Goal: Find specific page/section: Find specific page/section

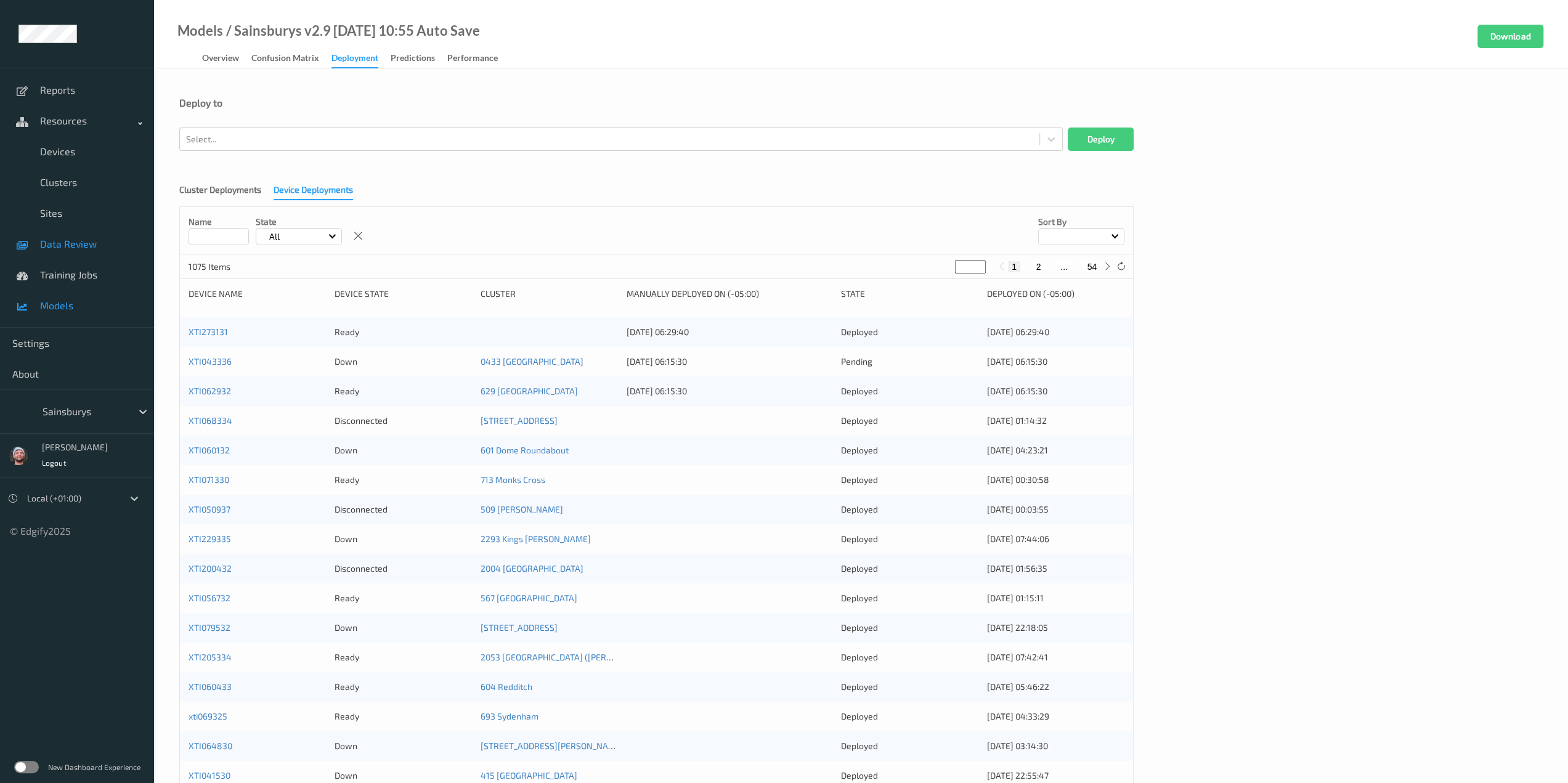
click at [38, 246] on link "Data Review" at bounding box center [77, 244] width 154 height 31
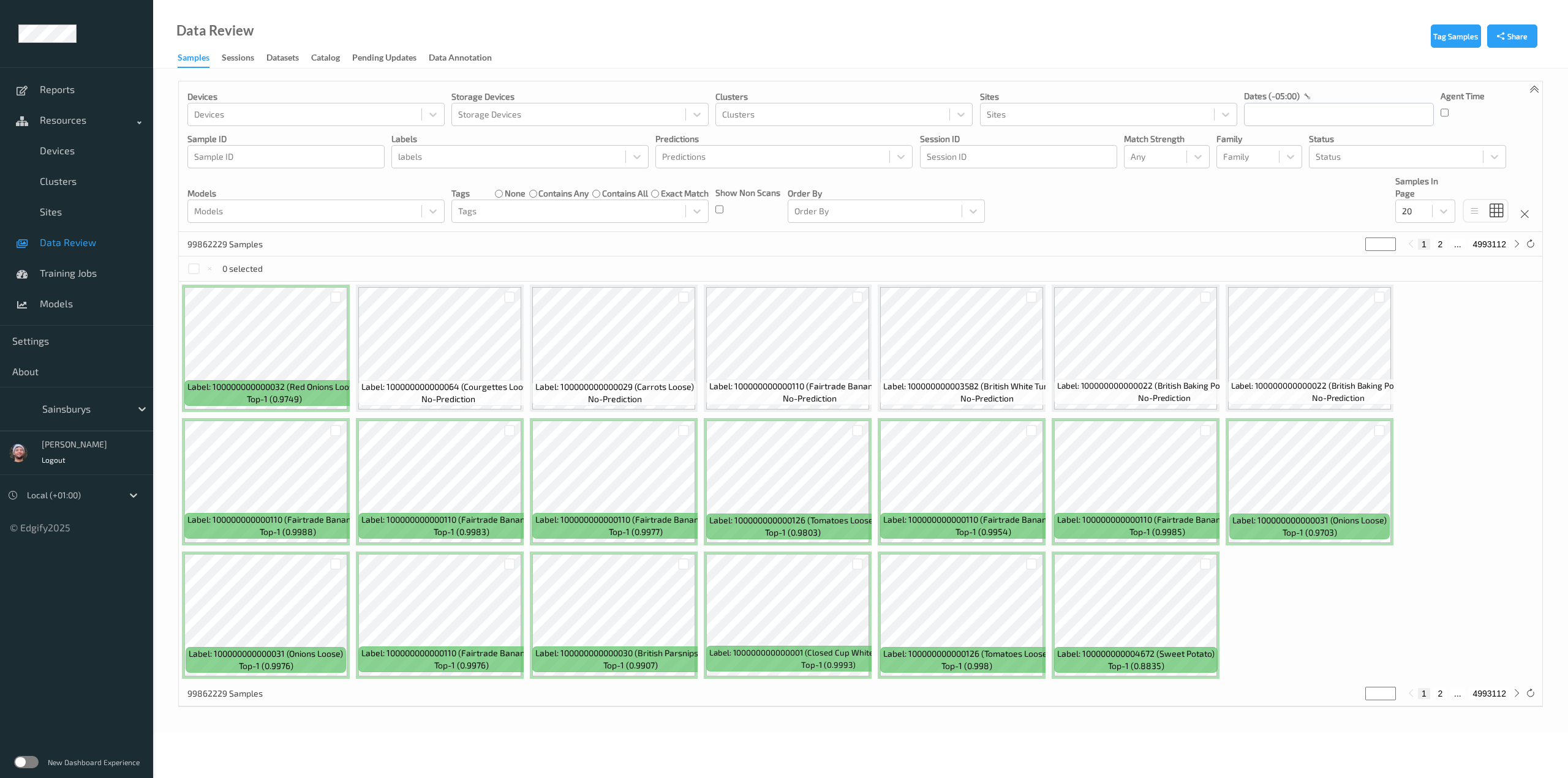
click at [67, 413] on div at bounding box center [84, 409] width 83 height 15
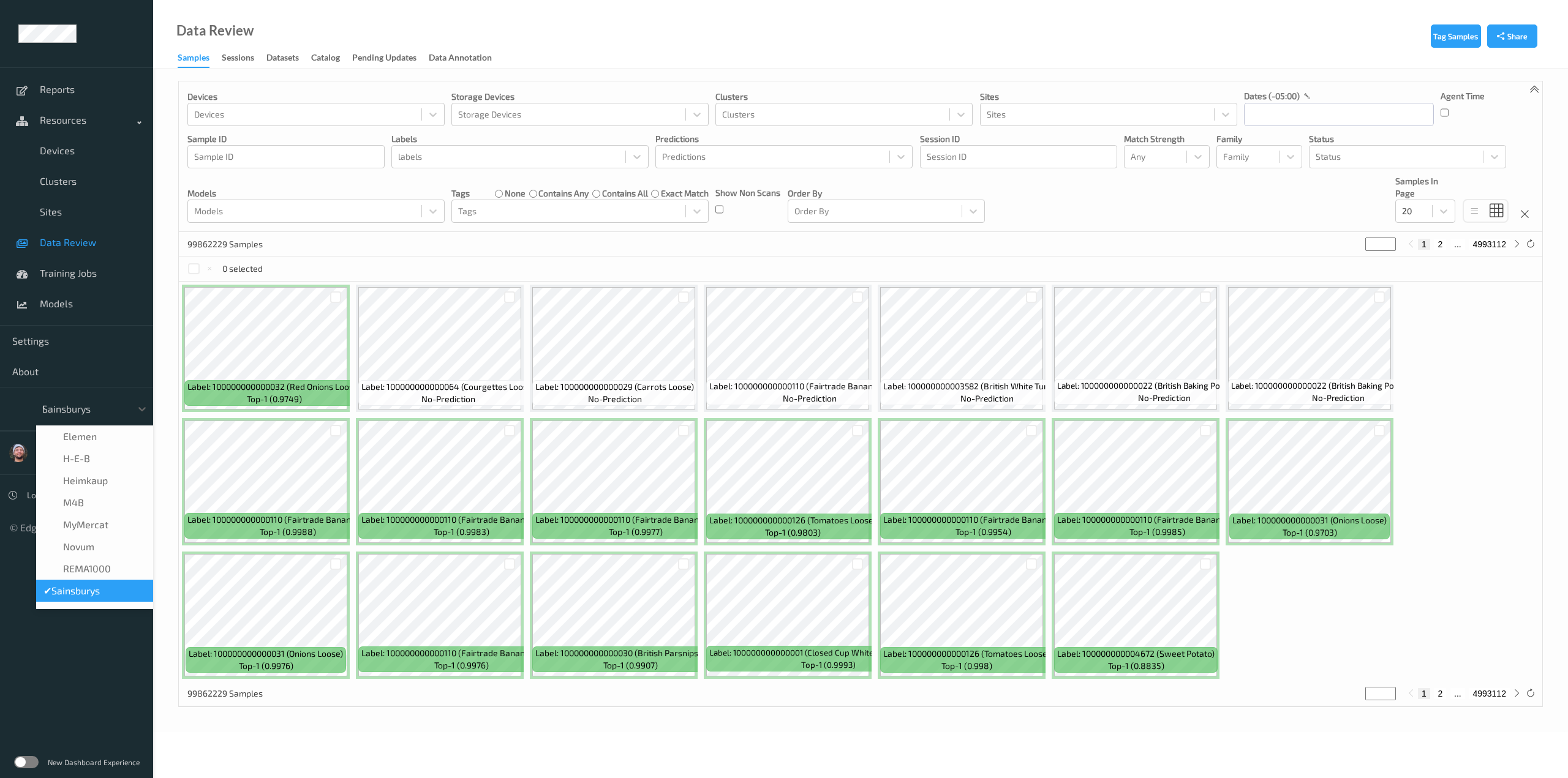
scroll to position [7, 0]
type input "h-"
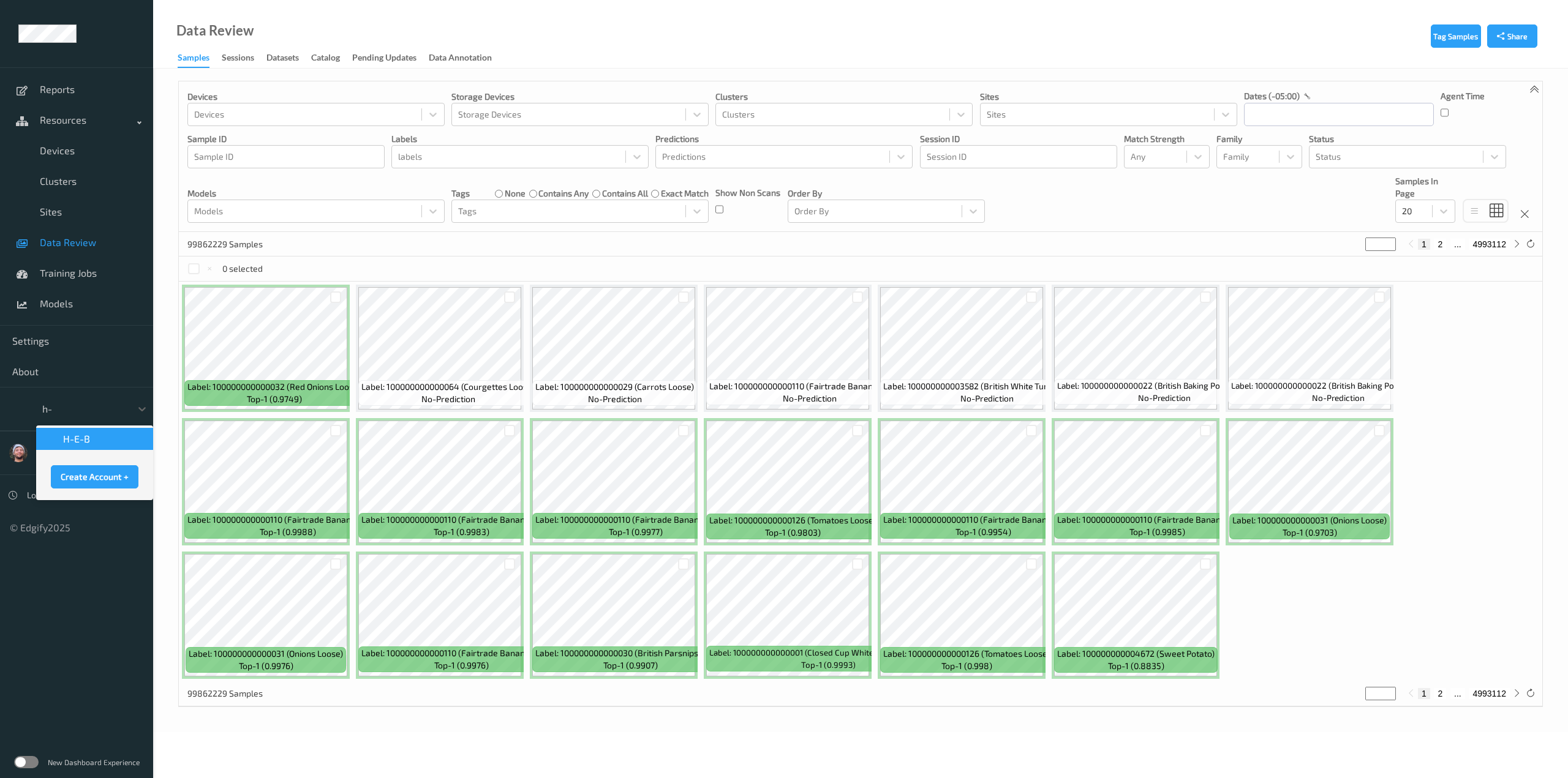
scroll to position [0, 0]
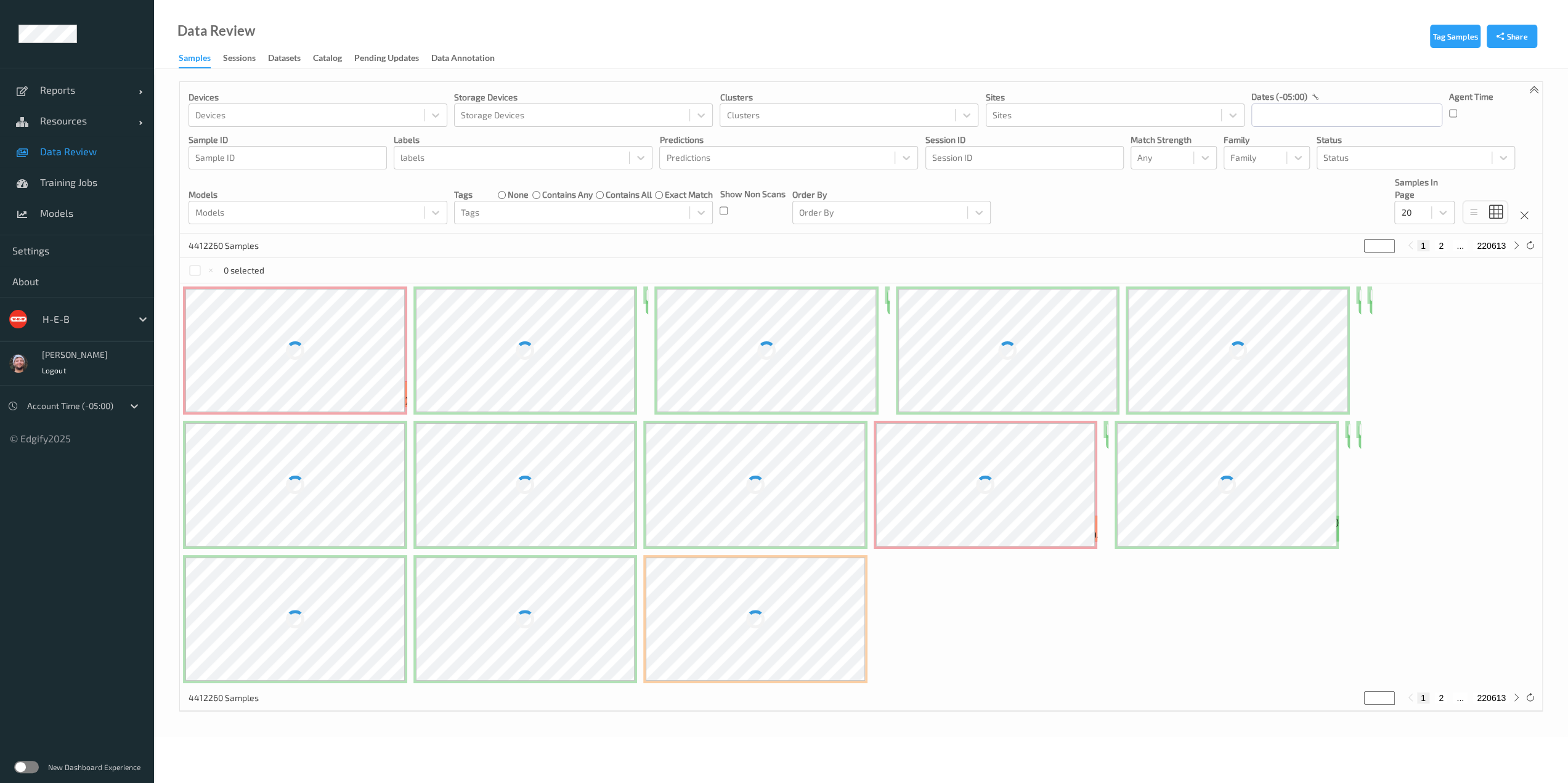
click at [89, 156] on span "Data Review" at bounding box center [91, 151] width 102 height 13
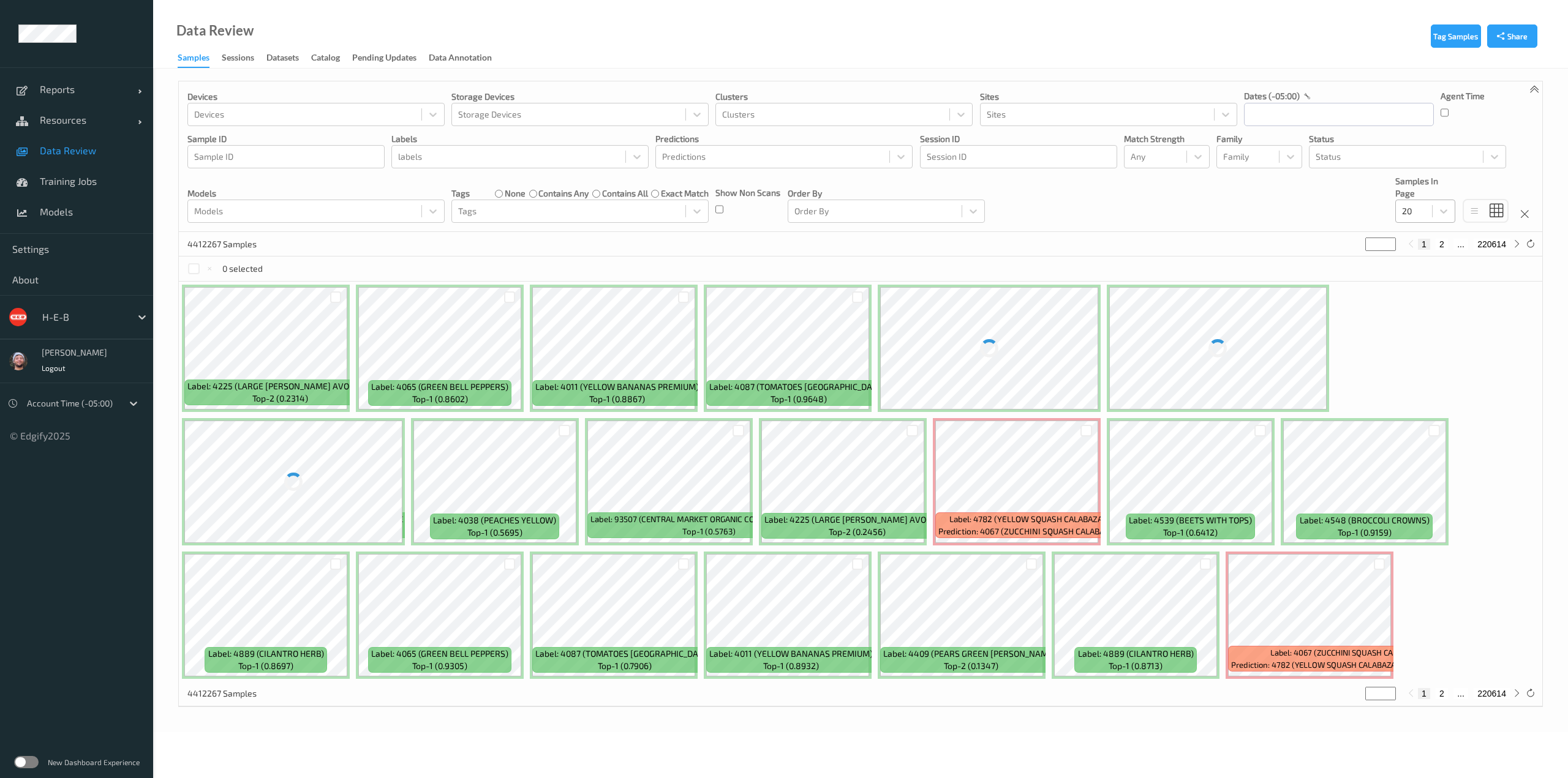
click at [1429, 211] on div "20" at bounding box center [1414, 212] width 37 height 20
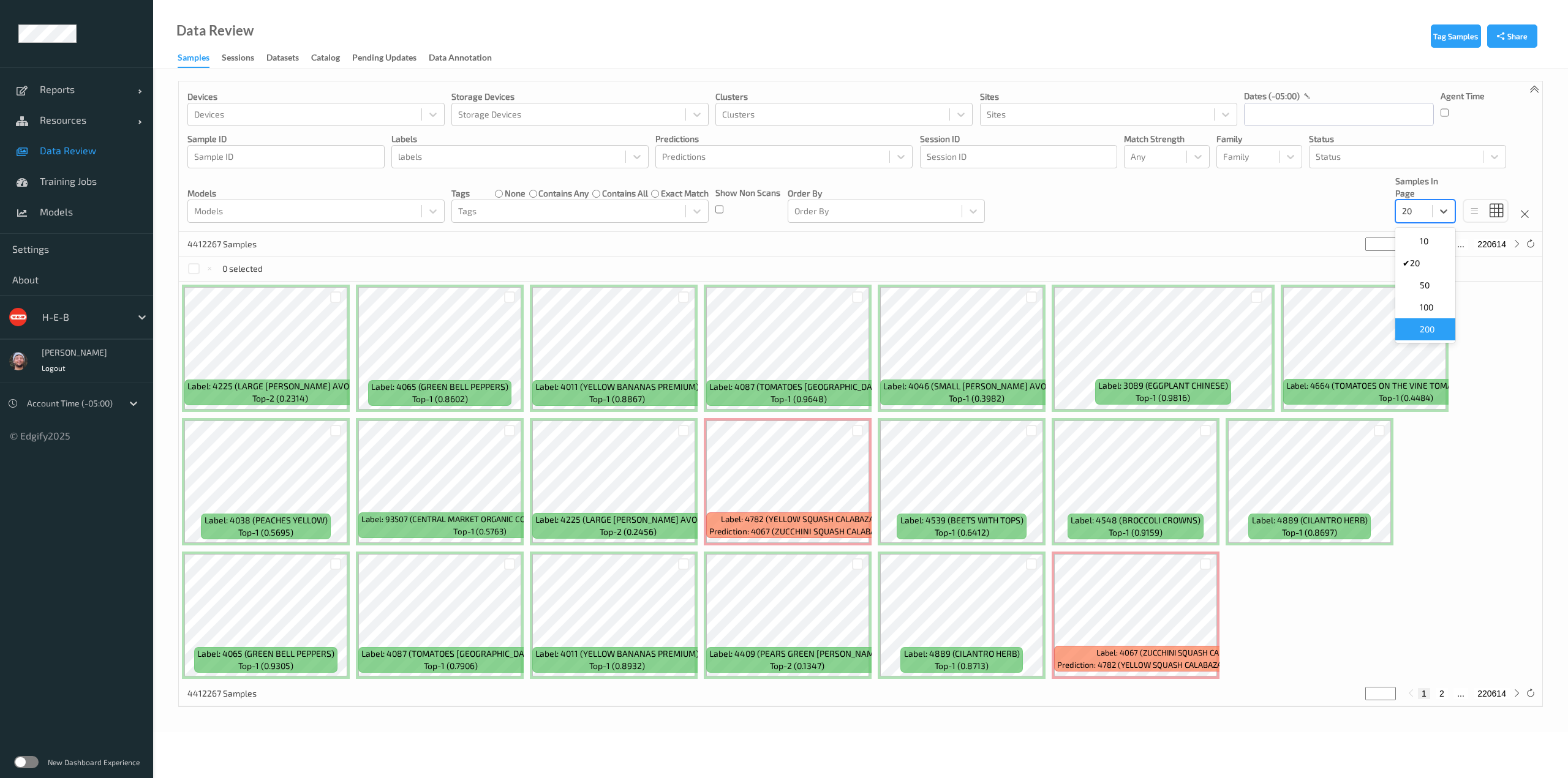
click at [1419, 327] on span at bounding box center [1411, 329] width 17 height 12
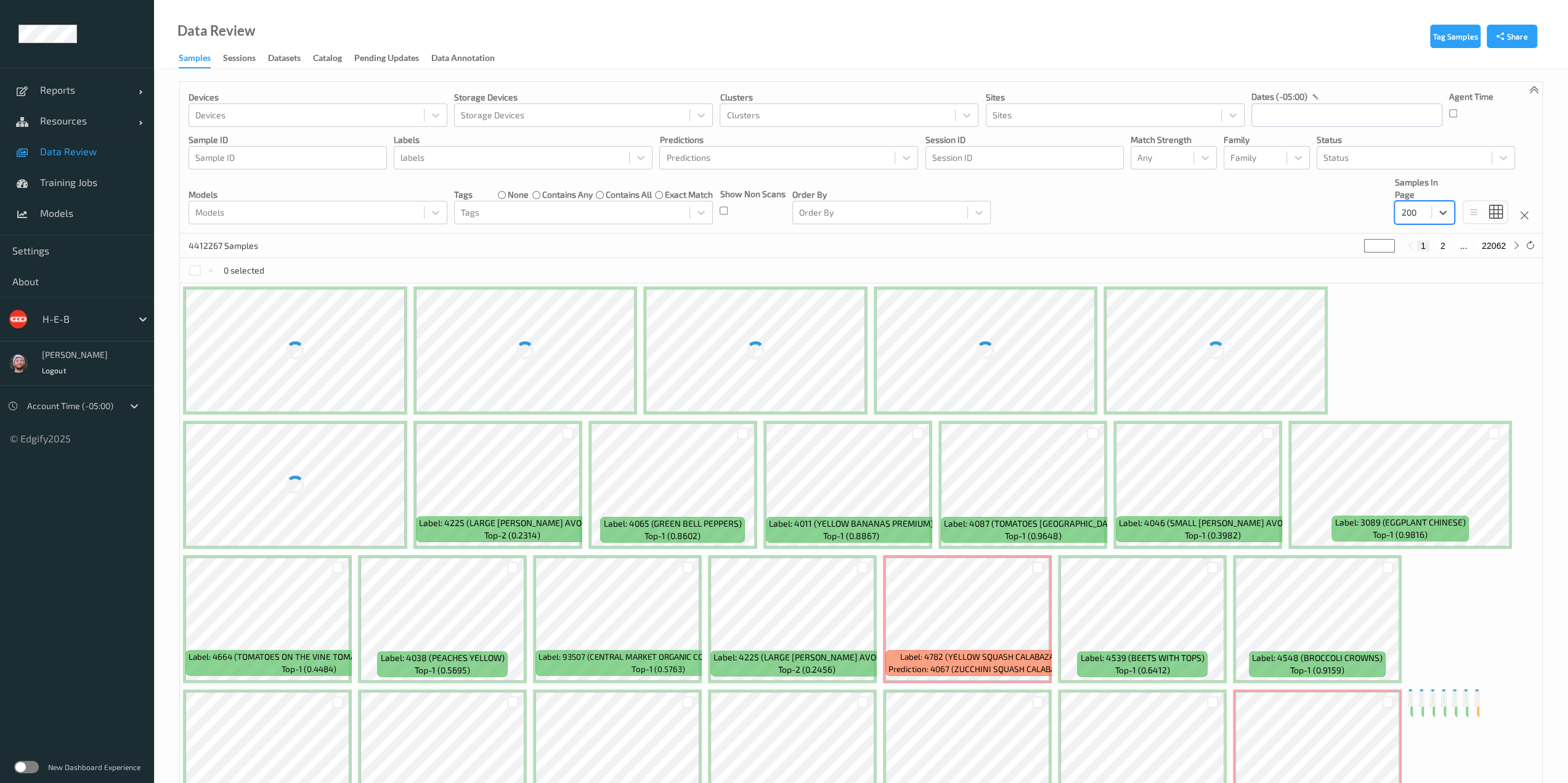
click at [1048, 211] on div "Devices Devices Storage Devices Storage Devices Clusters Clusters Sites Sites d…" at bounding box center [860, 157] width 1362 height 151
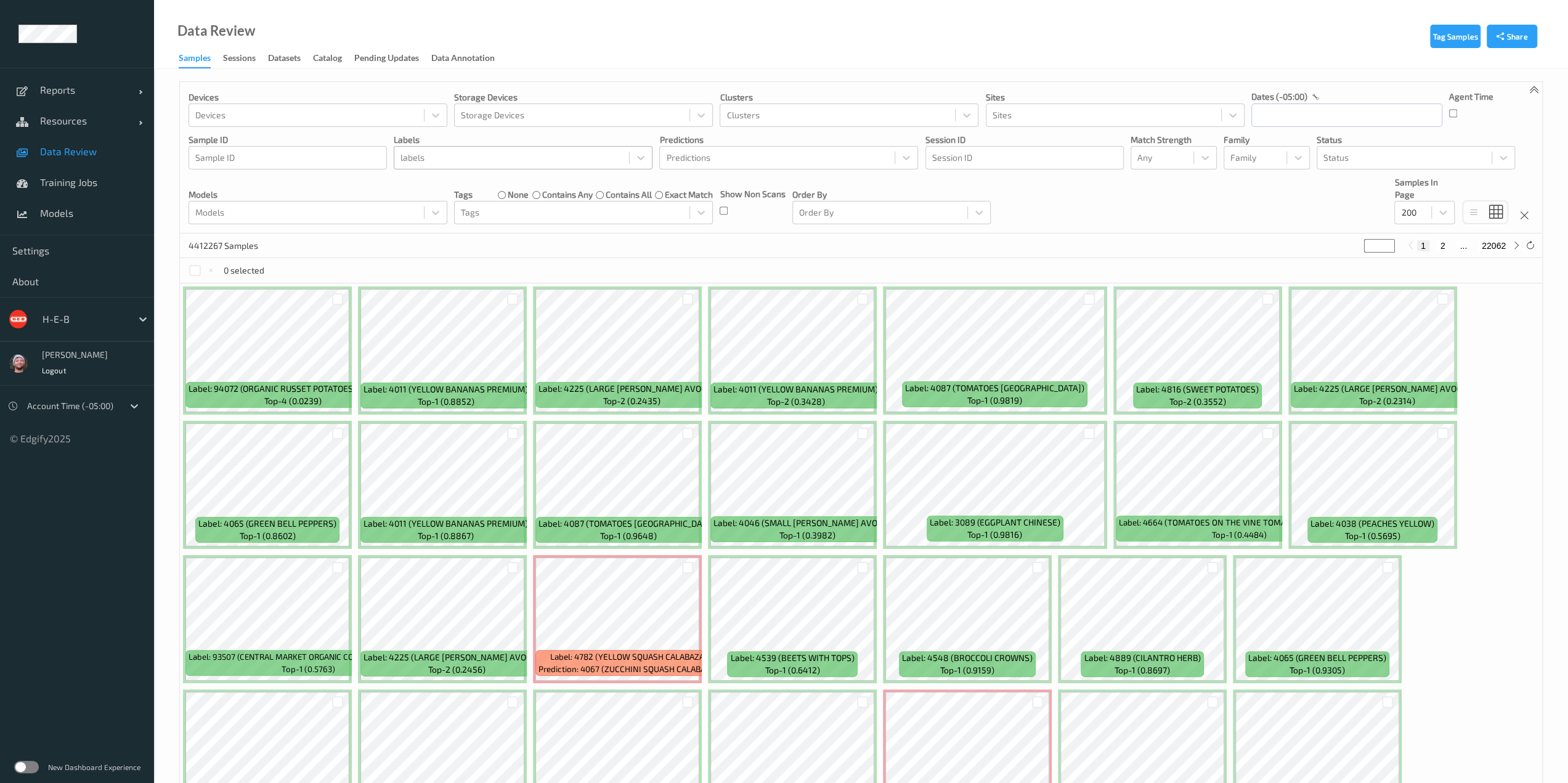
click at [490, 160] on div at bounding box center [511, 158] width 222 height 15
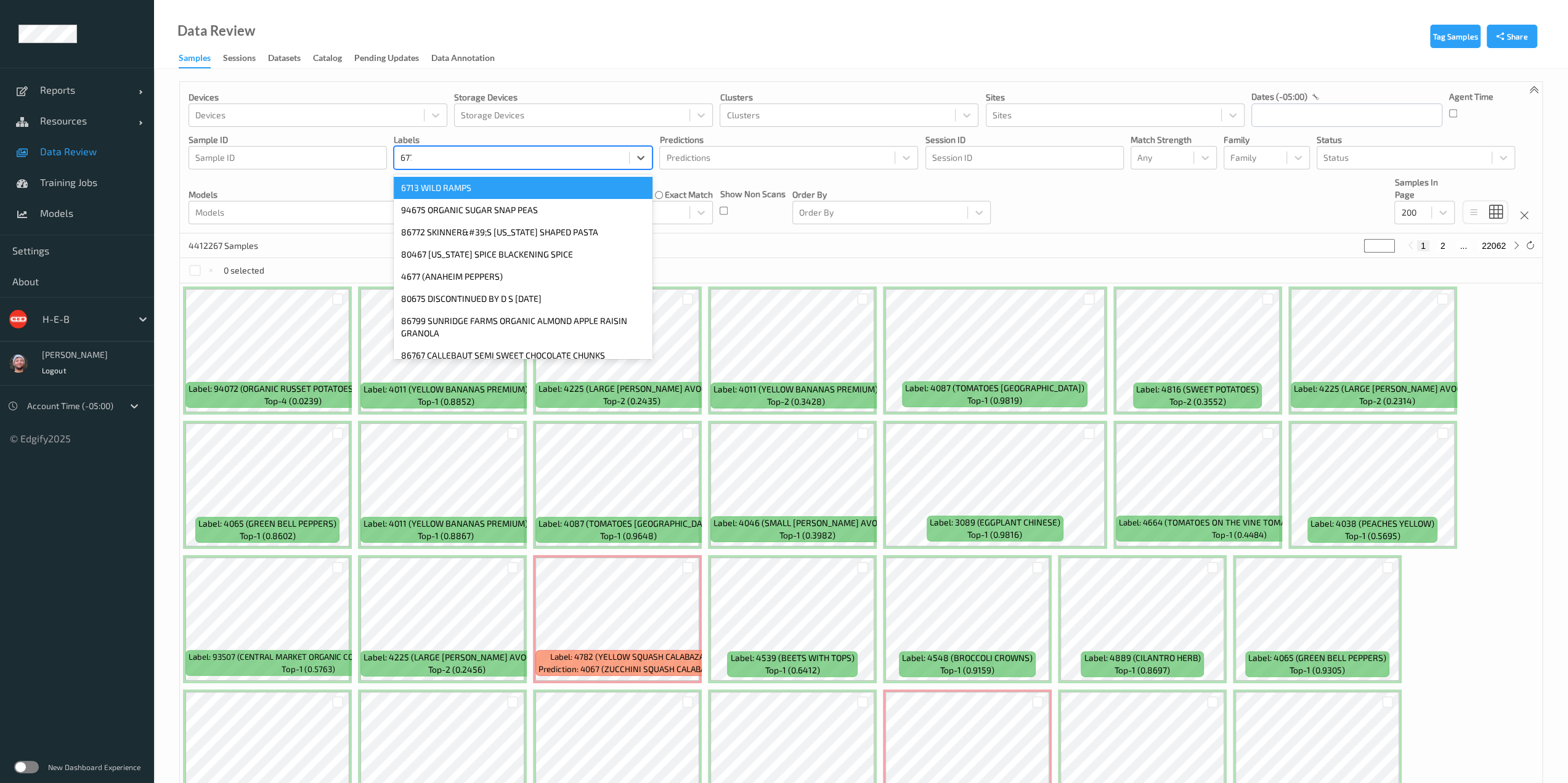
type input "6775"
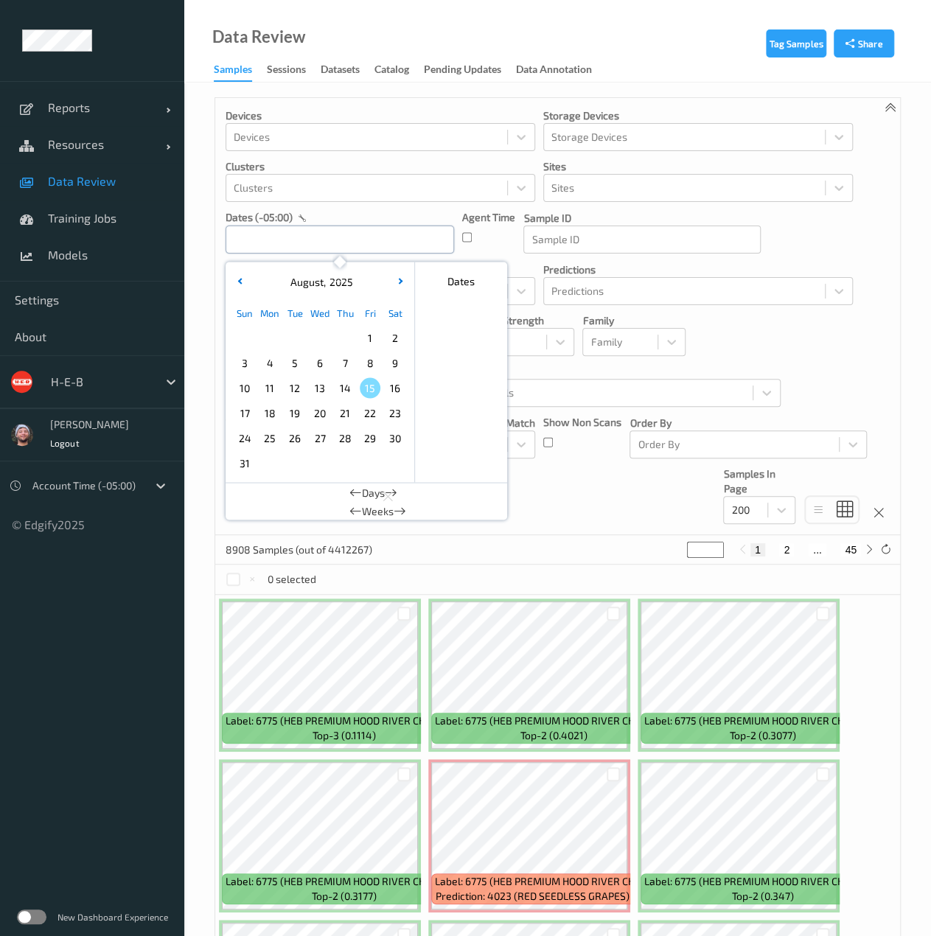
click at [437, 235] on input "text" at bounding box center [340, 240] width 229 height 28
click at [345, 383] on span "14" at bounding box center [345, 388] width 21 height 21
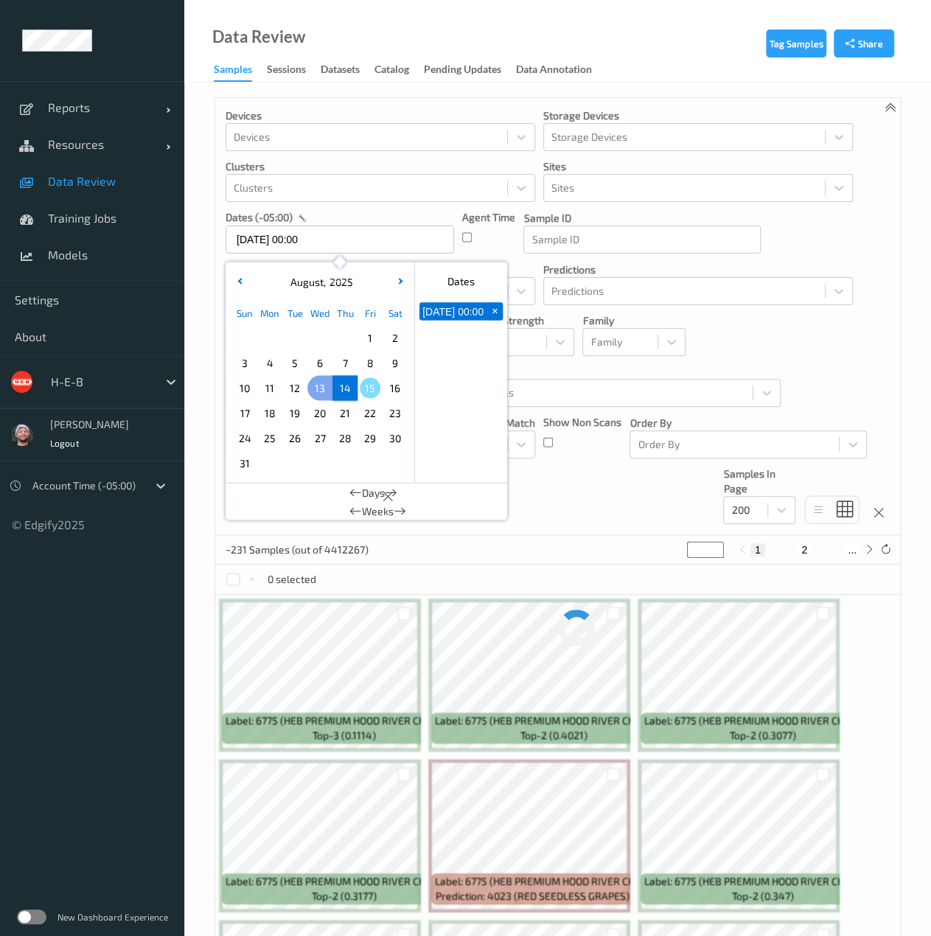
click at [323, 389] on span "13" at bounding box center [320, 388] width 21 height 21
type input "[DATE] 00:00 -> [DATE] 23:59"
